Goal: Information Seeking & Learning: Learn about a topic

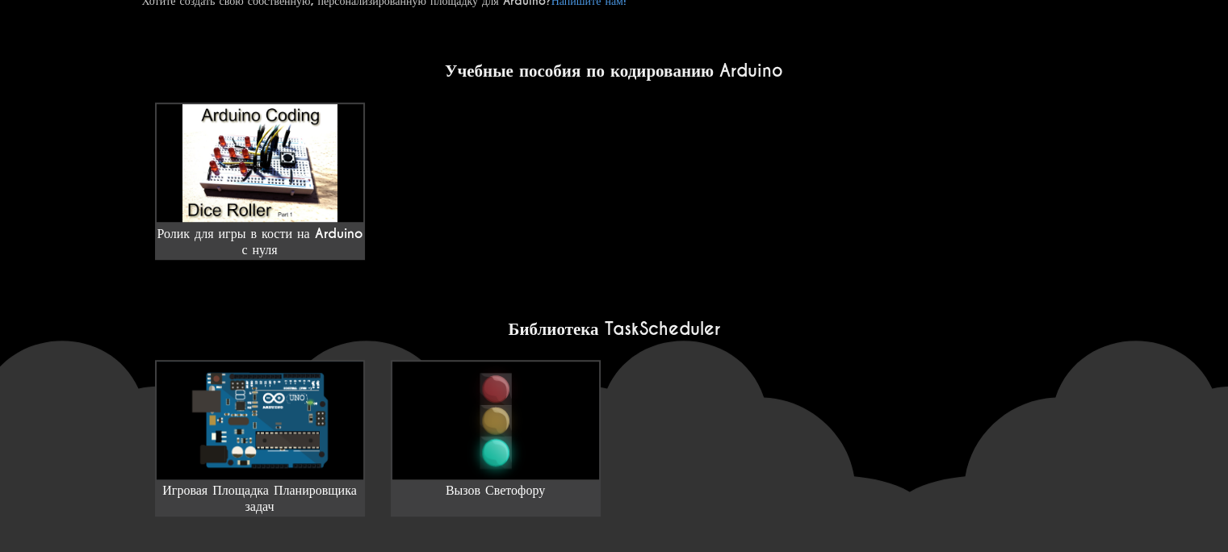
scroll to position [1123, 0]
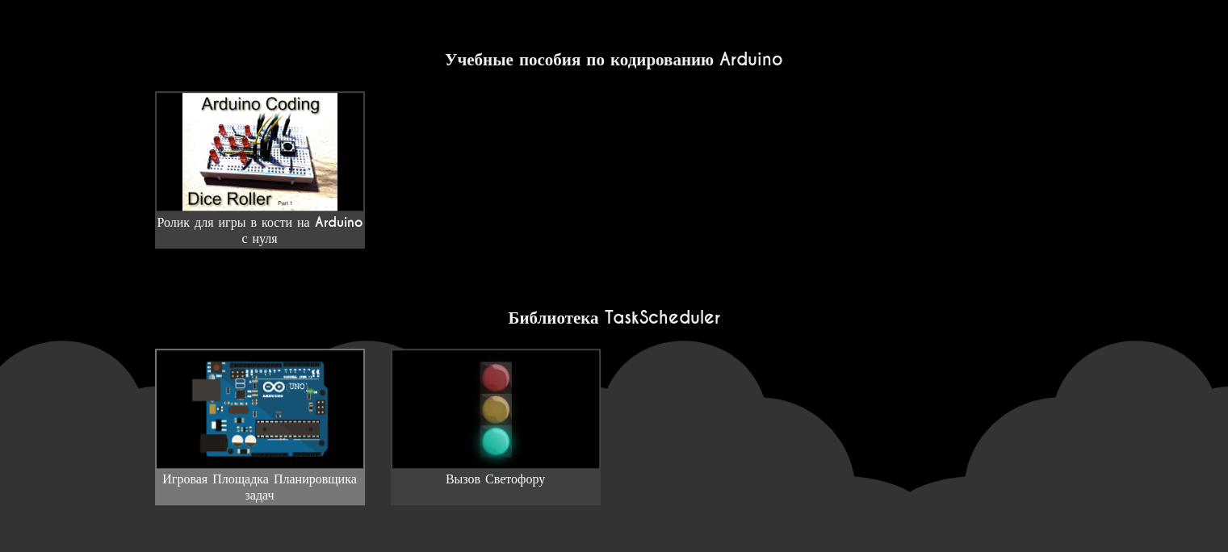
click at [291, 392] on img at bounding box center [260, 409] width 207 height 118
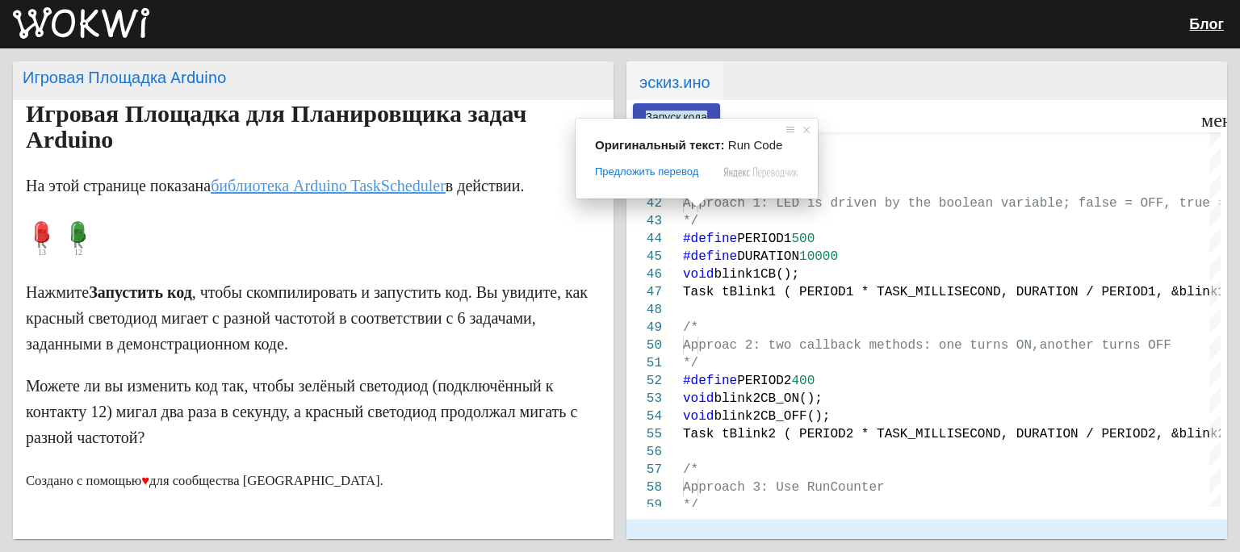
click at [690, 111] on ya-tr-span "Запуск кода" at bounding box center [677, 117] width 62 height 13
